Goal: Task Accomplishment & Management: Manage account settings

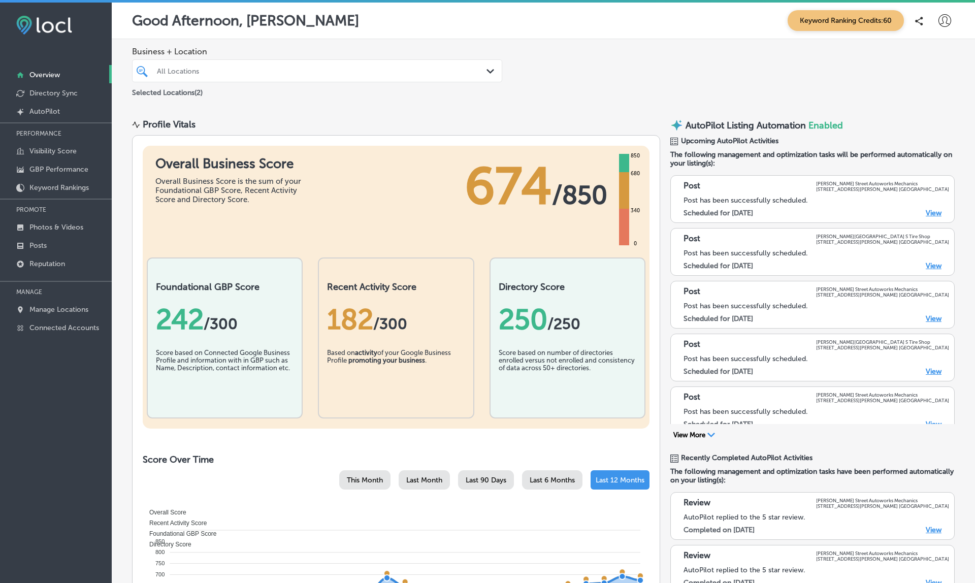
click at [553, 69] on div "Business + Location All Locations Path Created with Sketch. Selected Locations …" at bounding box center [544, 72] width 864 height 67
click at [50, 263] on p "Reputation" at bounding box center [47, 264] width 36 height 9
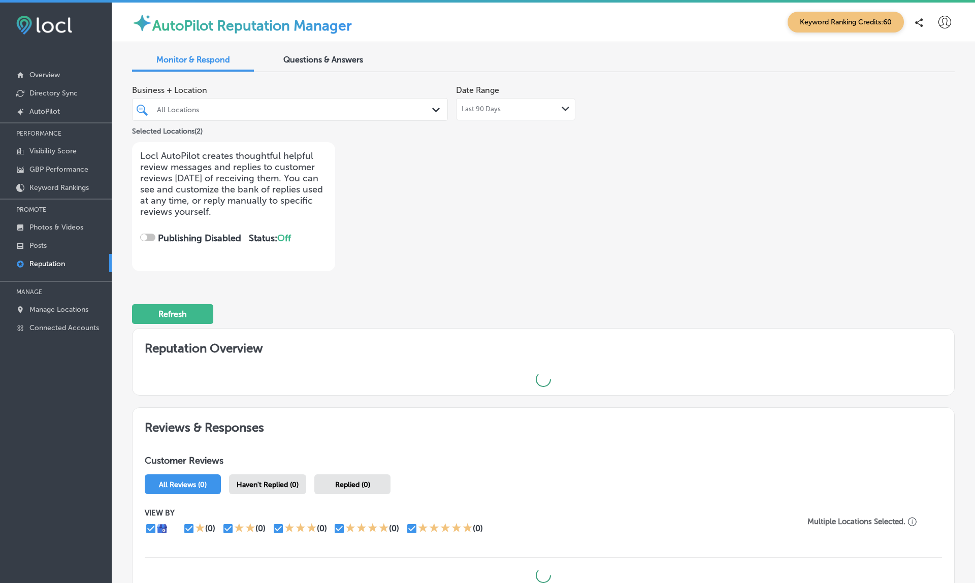
checkbox input "true"
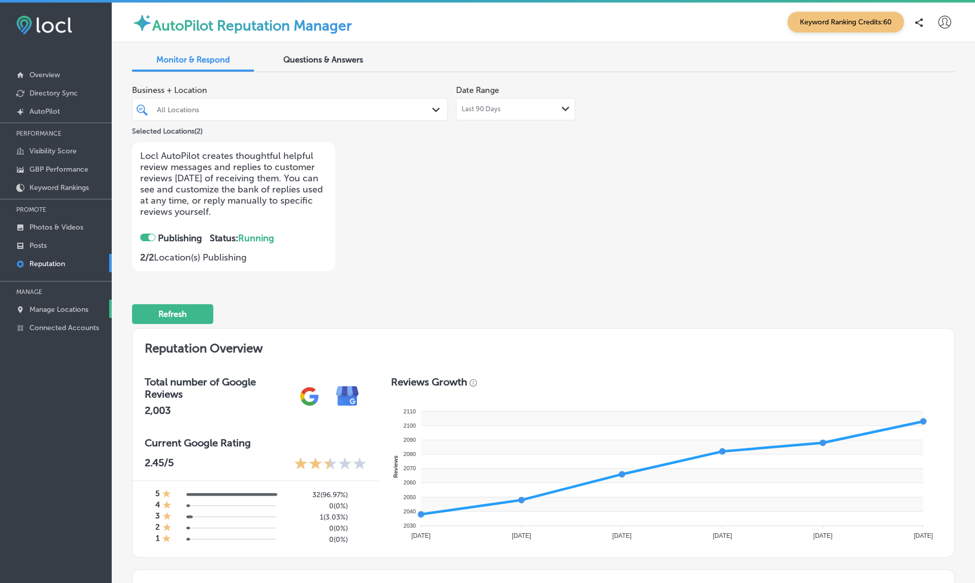
click at [70, 309] on p "Manage Locations" at bounding box center [58, 309] width 59 height 9
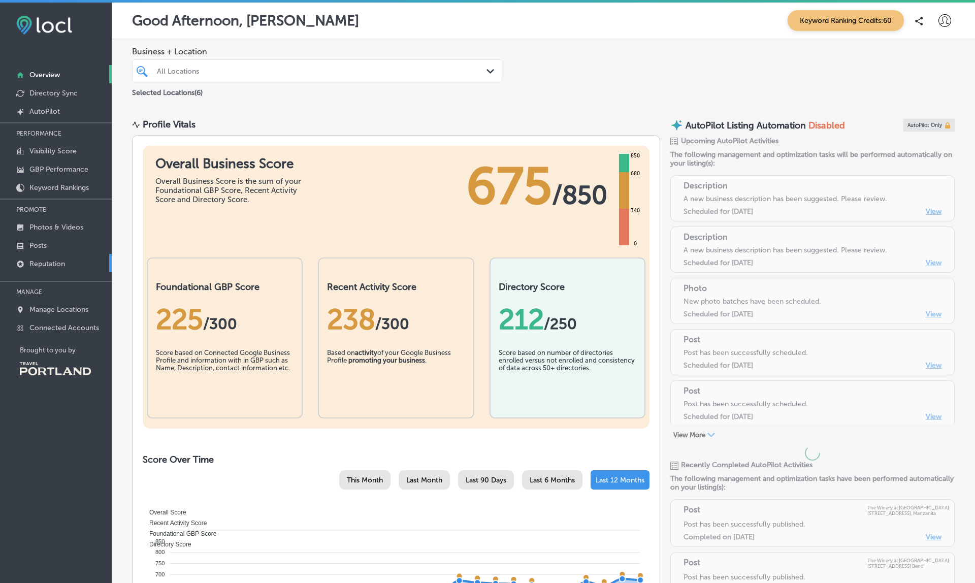
click at [61, 263] on p "Reputation" at bounding box center [47, 264] width 36 height 9
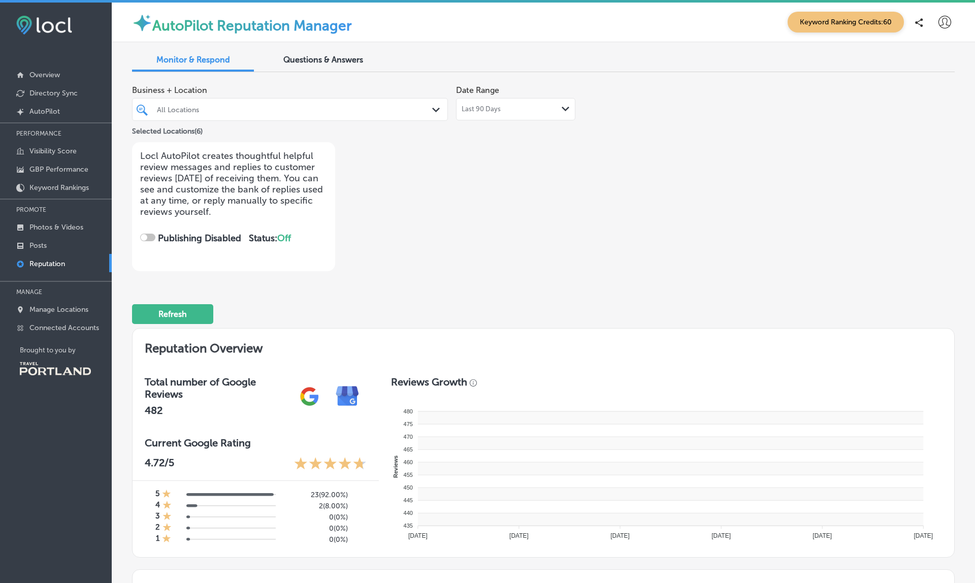
checkbox input "true"
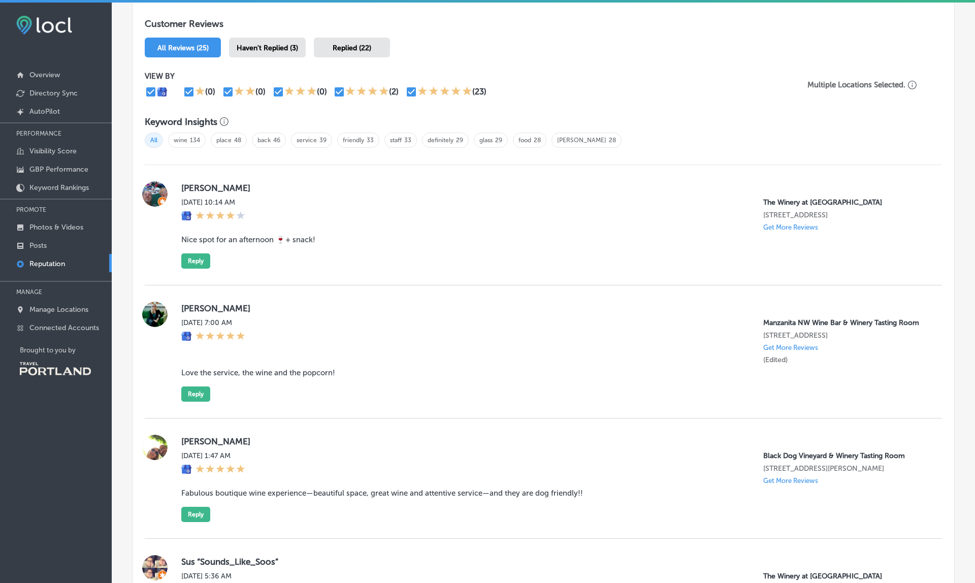
scroll to position [600, 0]
